Goal: Task Accomplishment & Management: Manage account settings

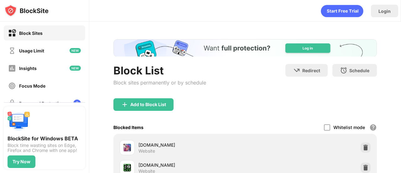
click at [401, 95] on div "Login Block List Block sites permanently or by schedule Redirect Choose a site …" at bounding box center [245, 86] width 312 height 173
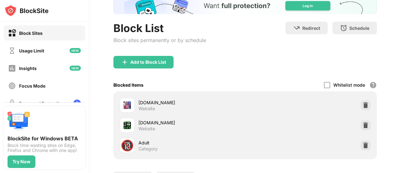
drag, startPoint x: 401, startPoint y: 95, endPoint x: 401, endPoint y: 121, distance: 25.7
click at [401, 121] on div "Login Block List Block sites permanently or by schedule Redirect Choose a site …" at bounding box center [245, 86] width 312 height 173
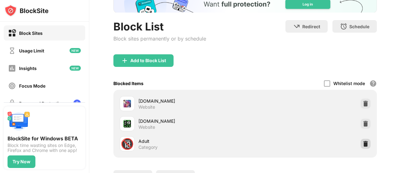
click at [363, 141] on img at bounding box center [366, 144] width 6 height 6
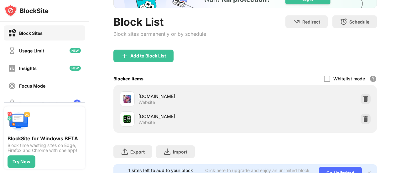
scroll to position [79, 0]
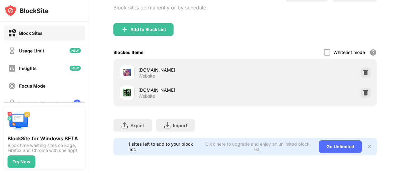
drag, startPoint x: 401, startPoint y: 95, endPoint x: 401, endPoint y: 137, distance: 42.3
click at [401, 137] on div "Login Block List Block sites permanently or by schedule Redirect Choose a site …" at bounding box center [245, 86] width 312 height 173
click at [363, 69] on img at bounding box center [366, 72] width 6 height 6
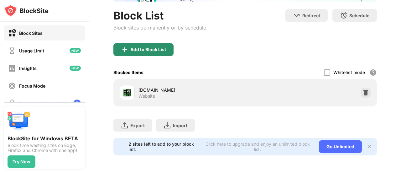
click at [161, 47] on div "Add to Block List" at bounding box center [148, 49] width 36 height 5
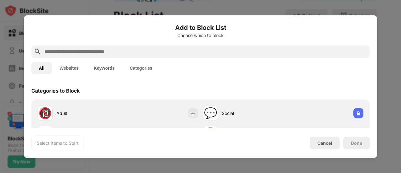
drag, startPoint x: 164, startPoint y: 50, endPoint x: 164, endPoint y: 45, distance: 4.4
click at [164, 48] on input "text" at bounding box center [206, 52] width 324 height 8
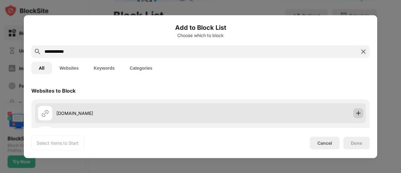
type input "**********"
click at [356, 114] on img at bounding box center [359, 113] width 6 height 6
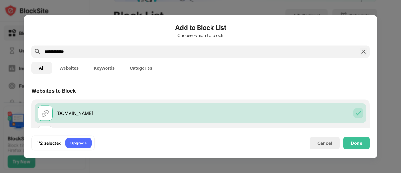
click at [107, 71] on button "Keywords" at bounding box center [104, 67] width 36 height 13
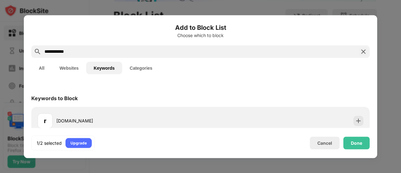
click at [154, 67] on button "Categories" at bounding box center [141, 67] width 38 height 13
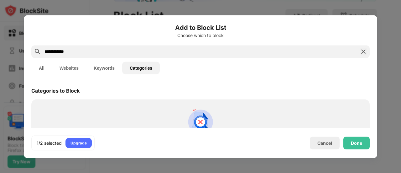
click at [361, 48] on img at bounding box center [364, 52] width 8 height 8
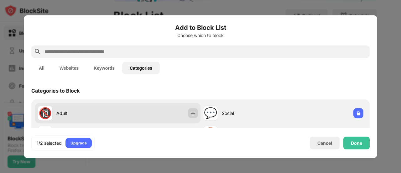
click at [194, 115] on img at bounding box center [193, 113] width 6 height 6
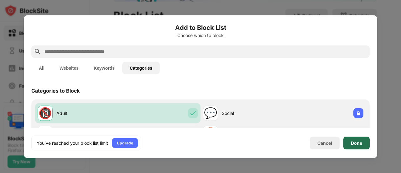
click at [352, 146] on div "Done" at bounding box center [357, 142] width 26 height 13
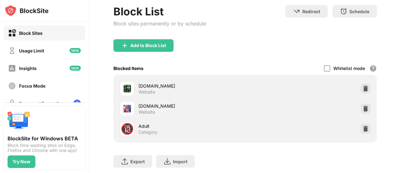
scroll to position [79, 0]
